Goal: Information Seeking & Learning: Understand process/instructions

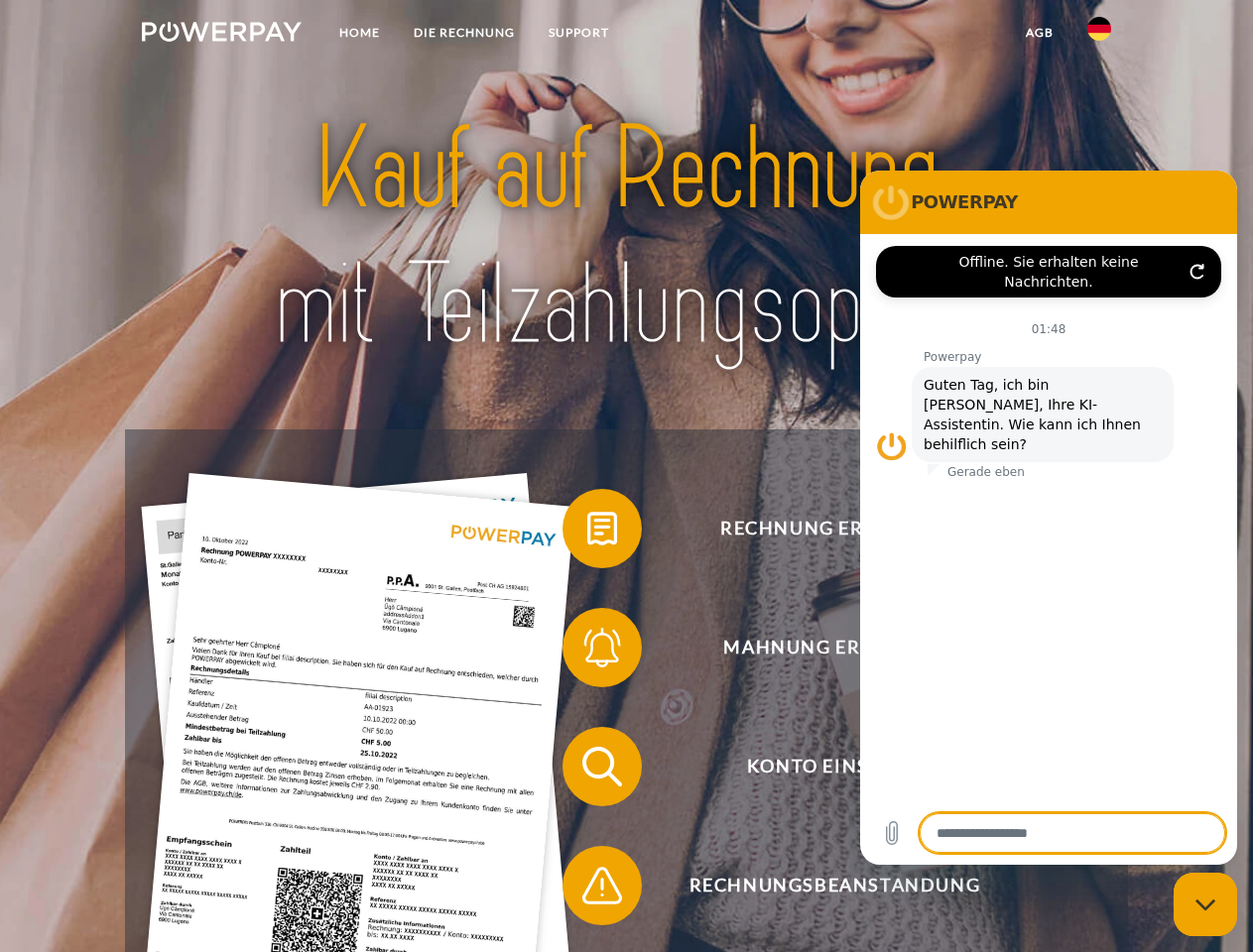
click at [222, 35] on img at bounding box center [222, 32] width 160 height 20
click at [1099, 35] on img at bounding box center [1099, 29] width 24 height 24
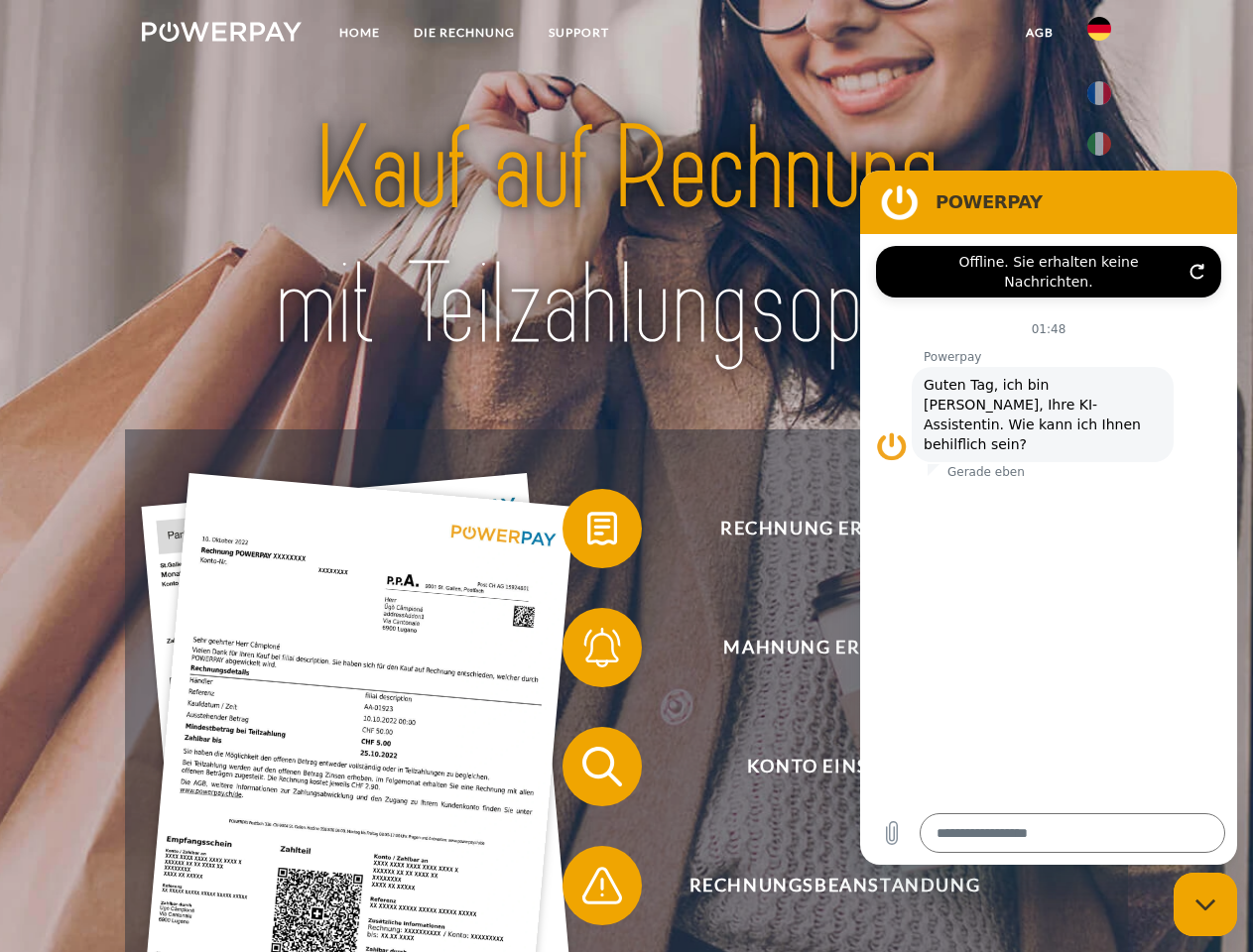
click at [1038, 33] on link "agb" at bounding box center [1039, 33] width 62 height 36
click at [587, 533] on span at bounding box center [572, 529] width 99 height 99
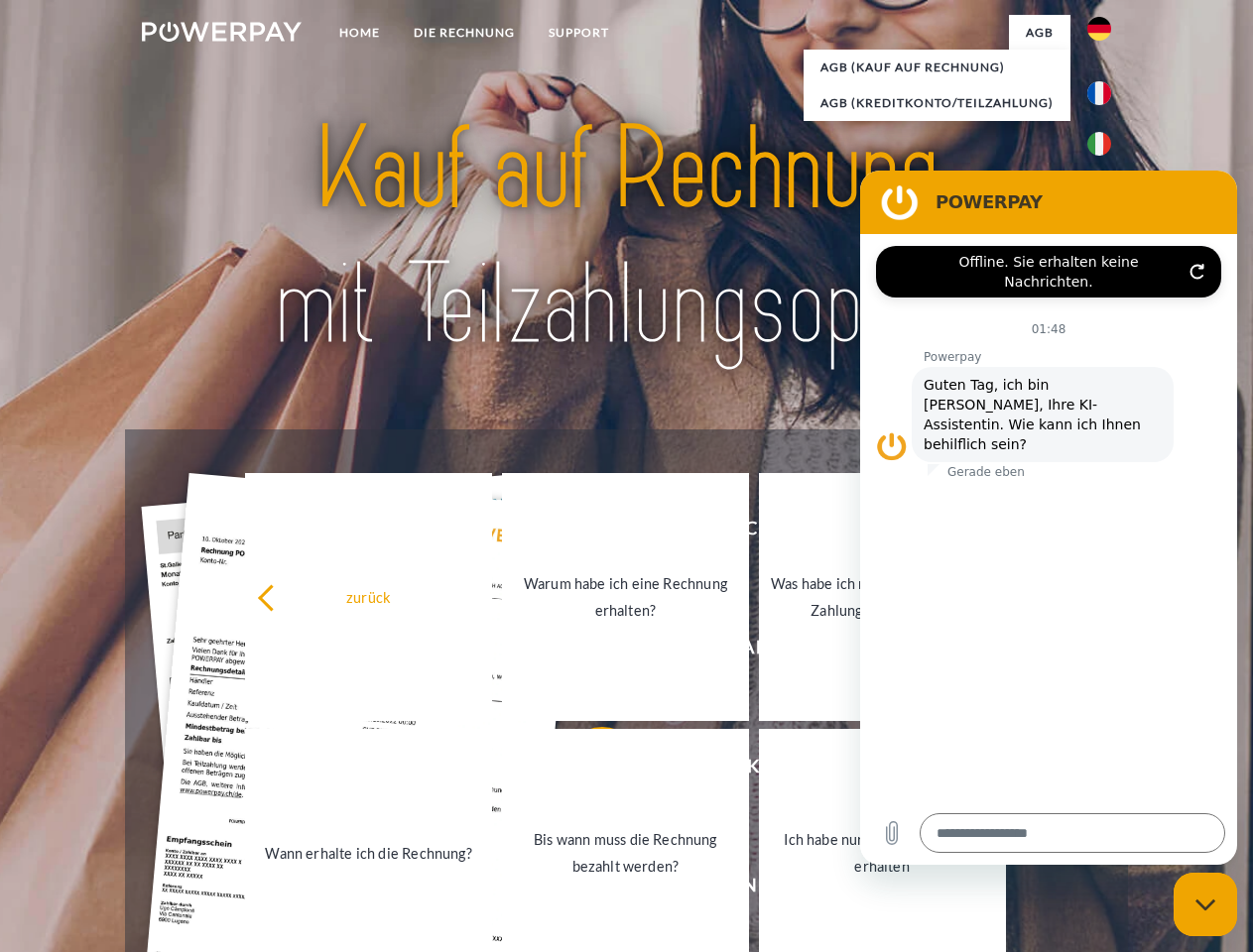
click at [587, 652] on div "zurück Warum habe ich eine Rechnung erhalten? Was habe ich noch offen, ist mein…" at bounding box center [626, 724] width 802 height 512
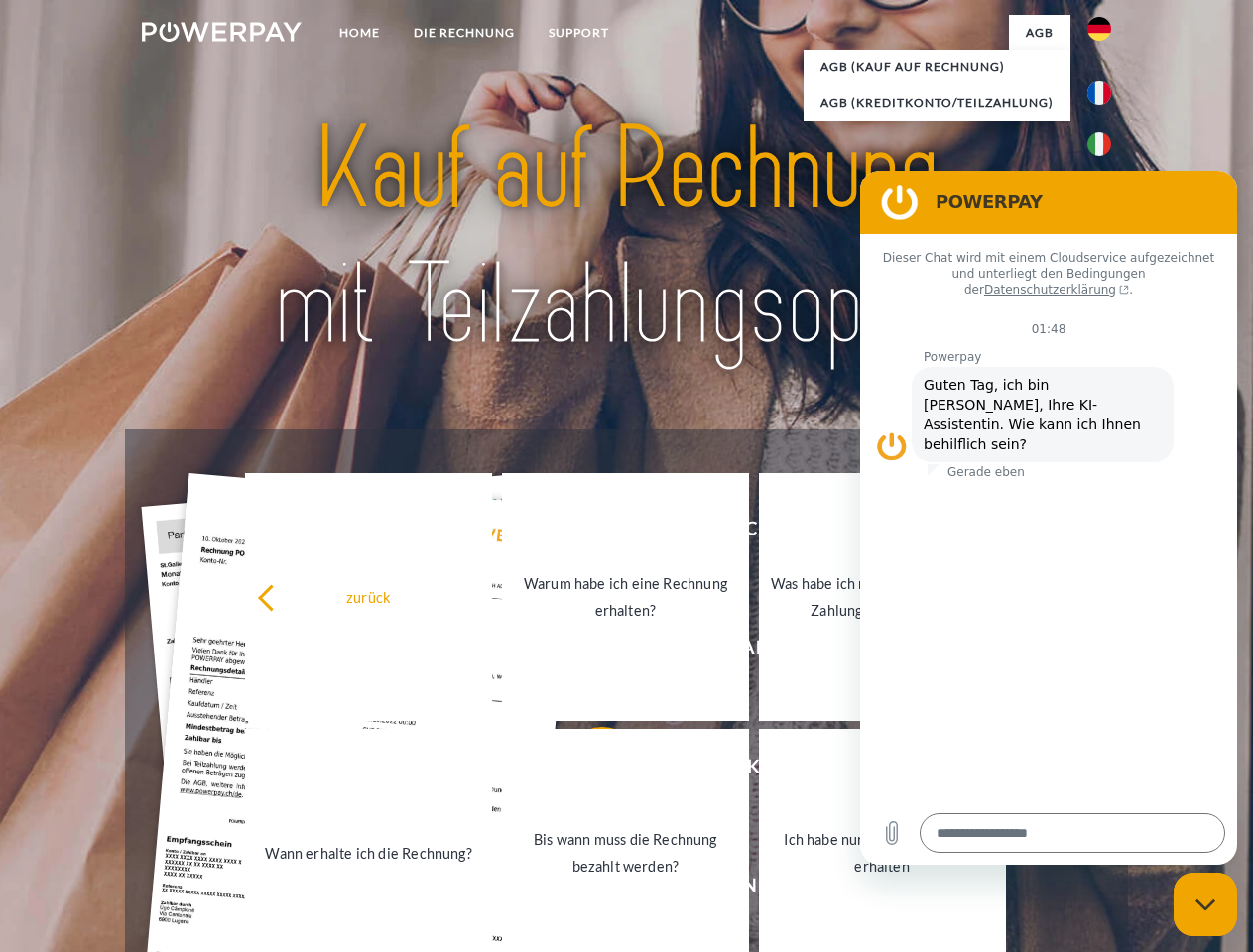
click at [587, 771] on link "Bis wann muss die Rechnung bezahlt werden?" at bounding box center [625, 854] width 247 height 248
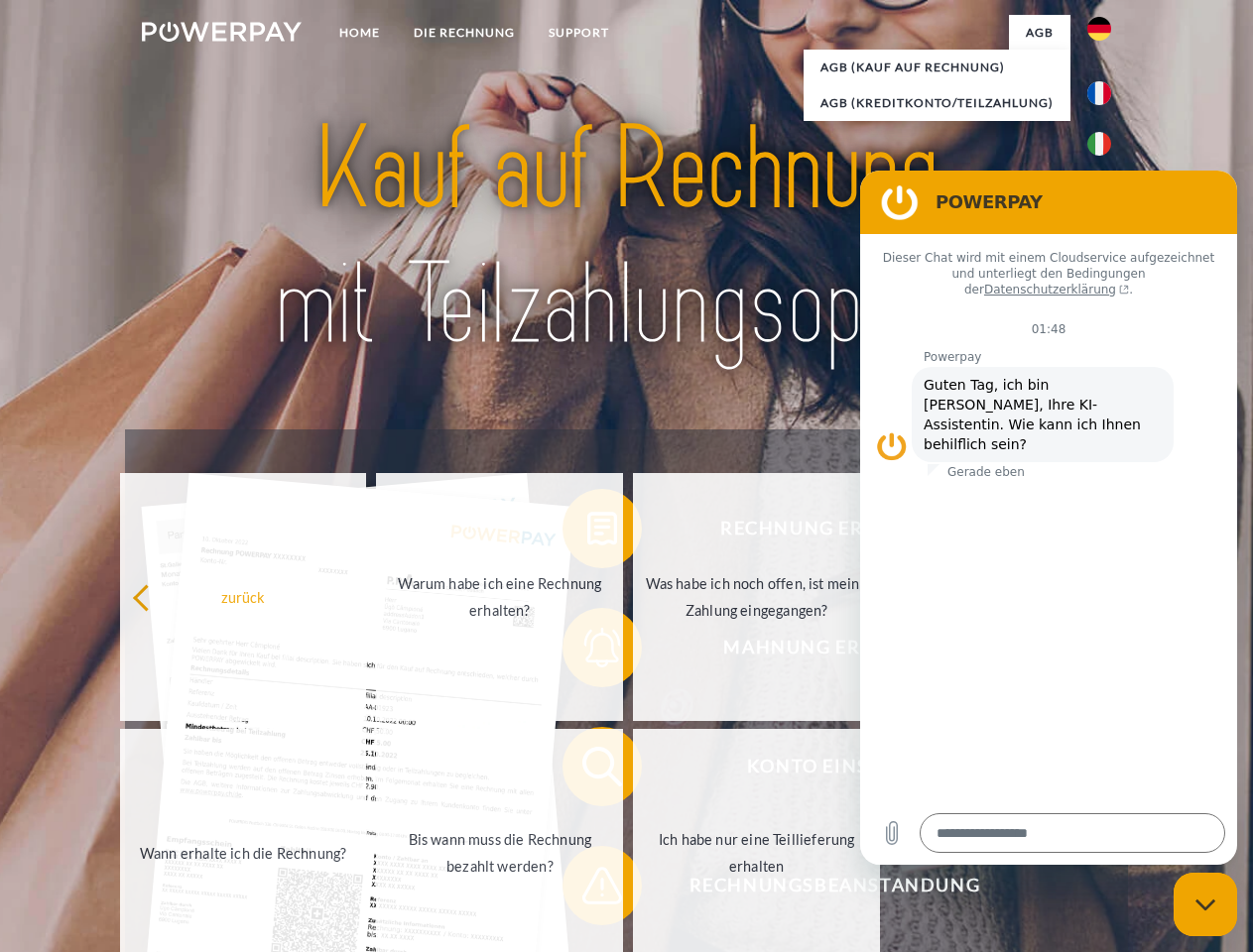
click at [587, 889] on span at bounding box center [572, 885] width 99 height 99
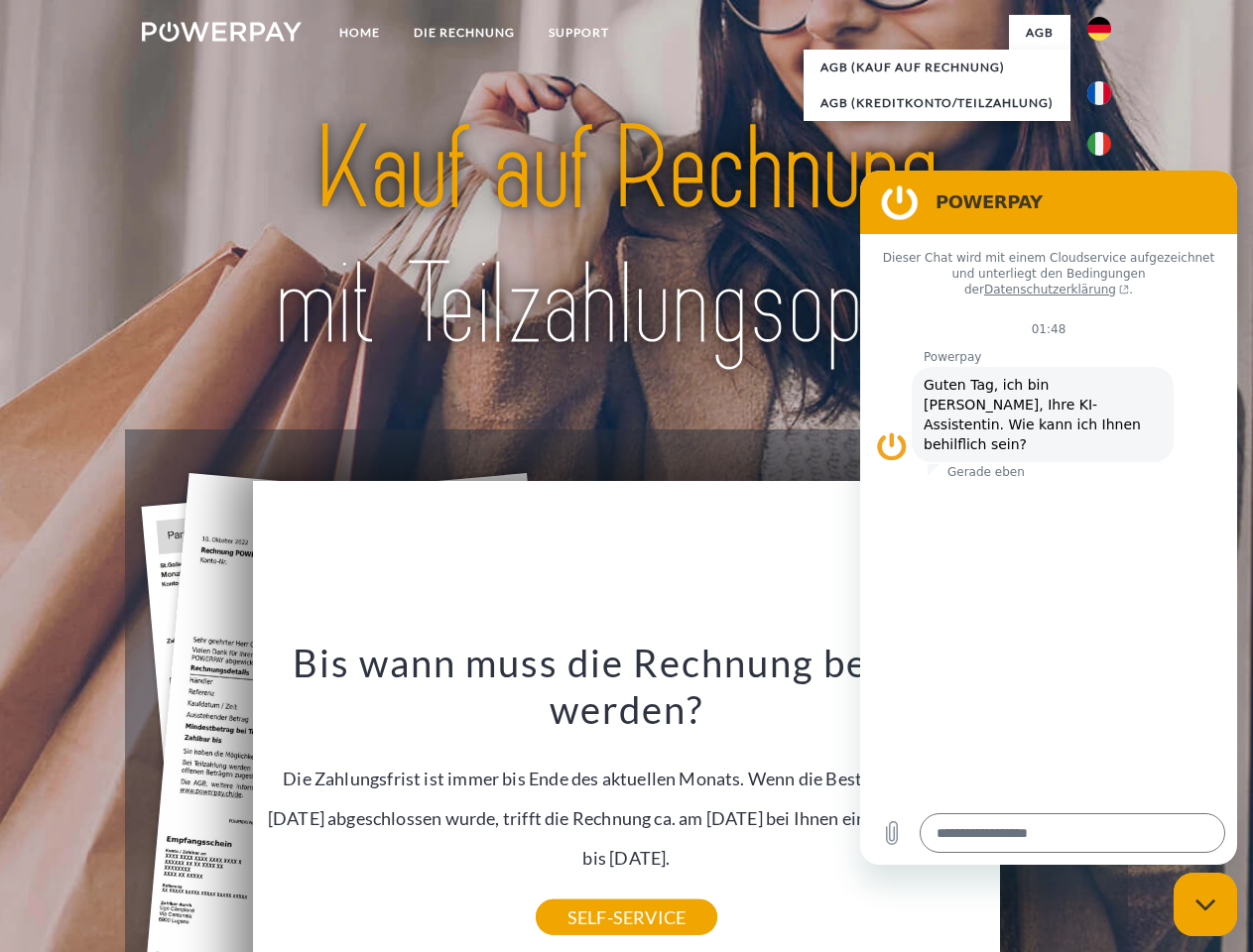
click at [1205, 904] on icon "Messaging-Fenster schließen" at bounding box center [1205, 904] width 21 height 13
type textarea "*"
